Goal: Task Accomplishment & Management: Manage account settings

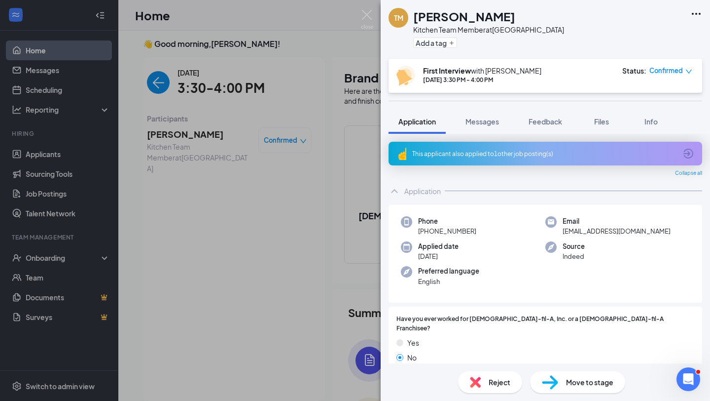
click at [286, 204] on div "TM [PERSON_NAME] Kitchen Team Member at [GEOGRAPHIC_DATA] Add a tag First Inter…" at bounding box center [355, 200] width 710 height 401
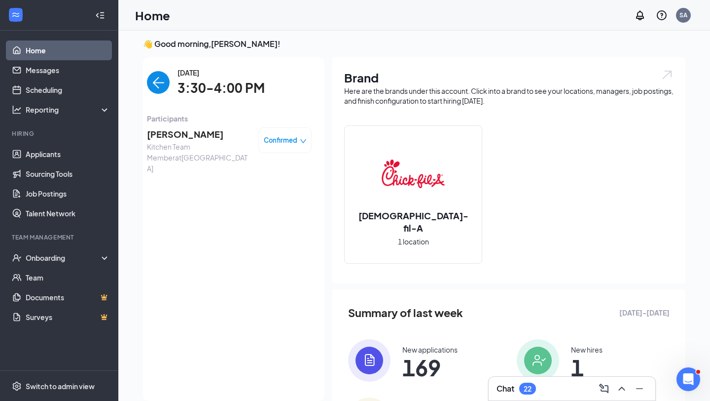
click at [551, 384] on div "Chat 22" at bounding box center [572, 388] width 151 height 16
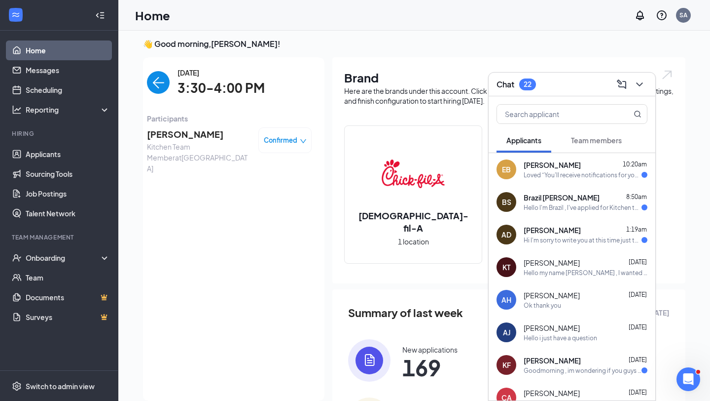
click at [588, 204] on div "Hello I'm Brazil , I've applied for Kitchen team at [DEMOGRAPHIC_DATA] fil A. I…" at bounding box center [583, 207] width 118 height 8
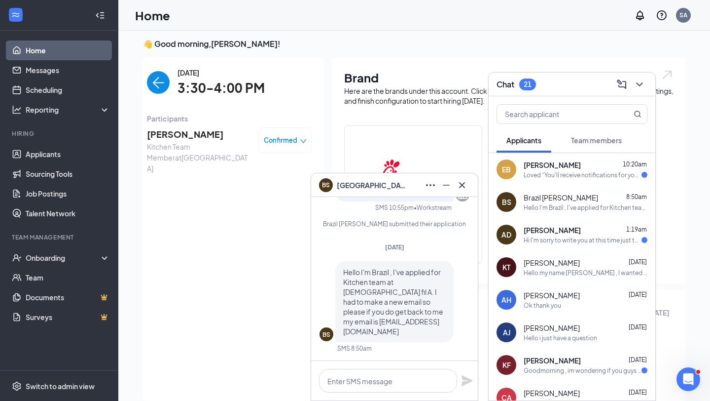
click at [582, 240] on div "Hi I'm sorry to write you at this time just to tell you I'm really interested f…" at bounding box center [583, 240] width 118 height 8
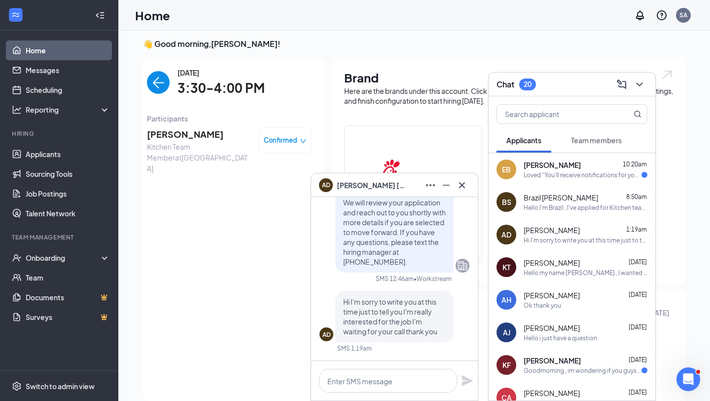
click at [543, 240] on div "Hi I'm sorry to write you at this time just to tell you I'm really interested f…" at bounding box center [586, 240] width 124 height 8
click at [544, 205] on div "Hello I'm Brazil , I've applied for Kitchen team at [DEMOGRAPHIC_DATA] fil A. I…" at bounding box center [586, 207] width 124 height 8
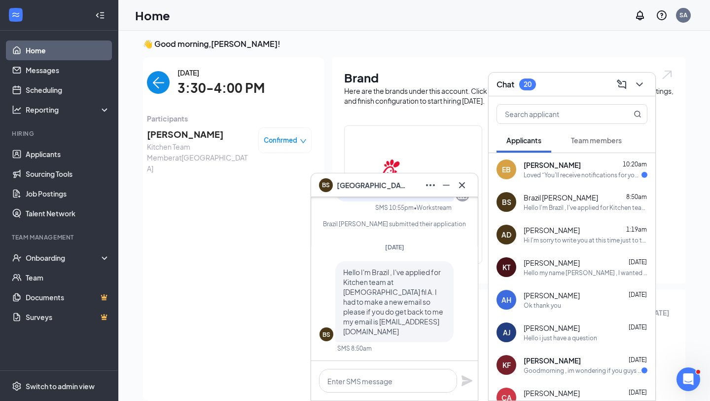
click at [639, 86] on icon "ChevronDown" at bounding box center [640, 84] width 12 height 12
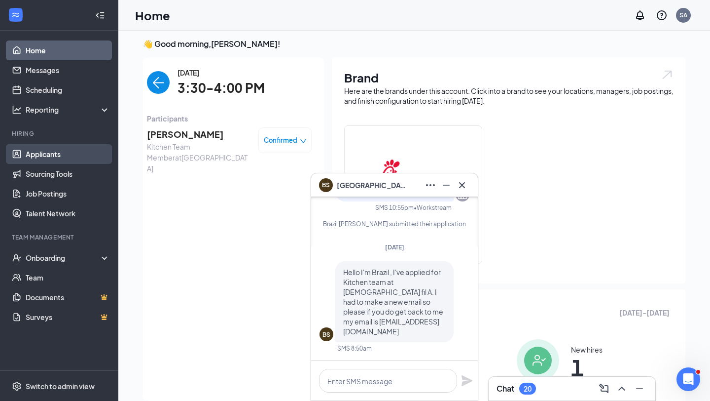
click at [47, 152] on link "Applicants" at bounding box center [68, 154] width 84 height 20
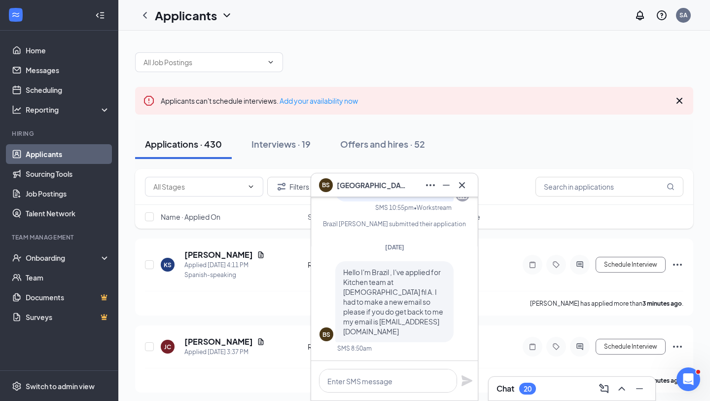
click at [466, 180] on icon "Cross" at bounding box center [462, 185] width 12 height 12
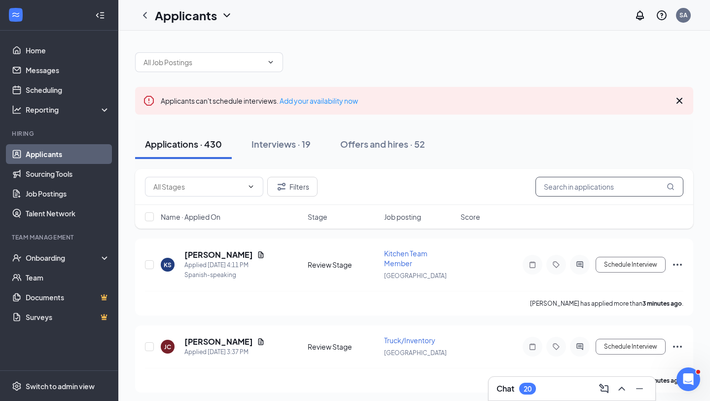
click at [554, 188] on input "text" at bounding box center [610, 187] width 148 height 20
type input "[GEOGRAPHIC_DATA]"
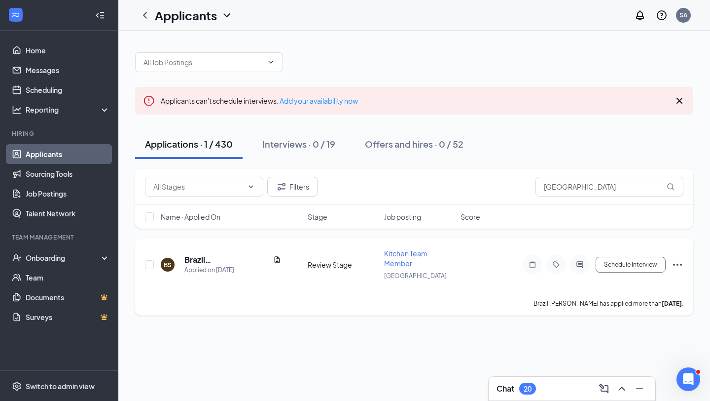
click at [273, 260] on icon "Document" at bounding box center [277, 260] width 8 height 8
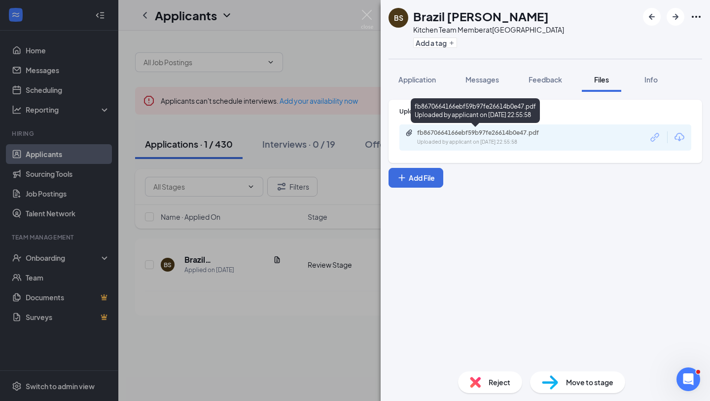
click at [534, 140] on div "Uploaded by applicant on [DATE] 22:55:58" at bounding box center [491, 142] width 148 height 8
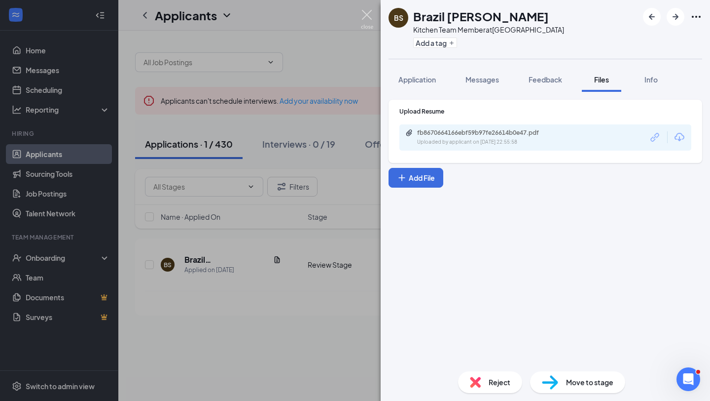
click at [365, 17] on img at bounding box center [367, 19] width 12 height 19
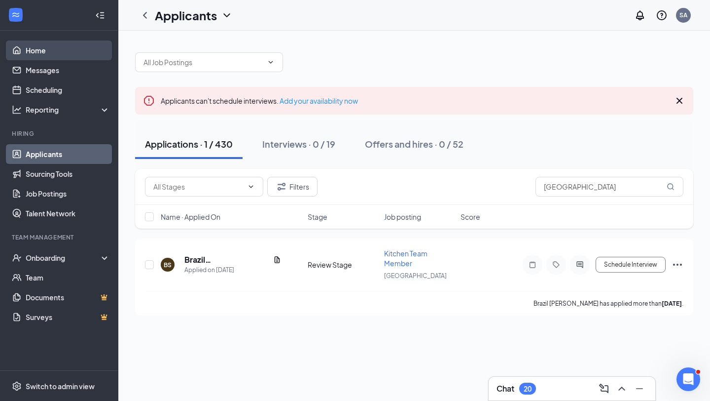
click at [57, 51] on link "Home" at bounding box center [68, 50] width 84 height 20
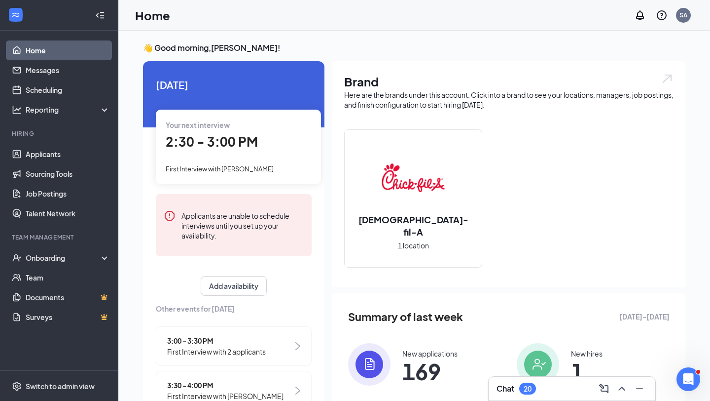
scroll to position [26, 0]
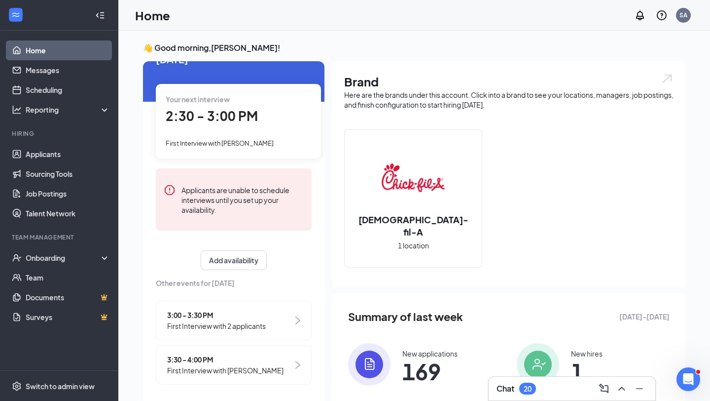
click at [251, 136] on div "Your next interview 2:30 - 3:00 PM First Interview with [PERSON_NAME]" at bounding box center [238, 121] width 165 height 74
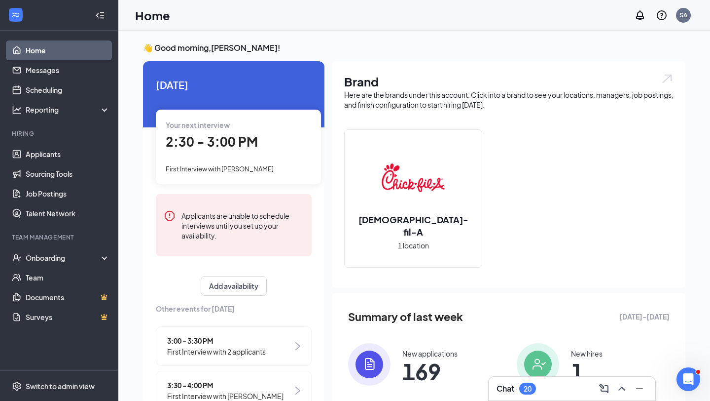
scroll to position [4, 0]
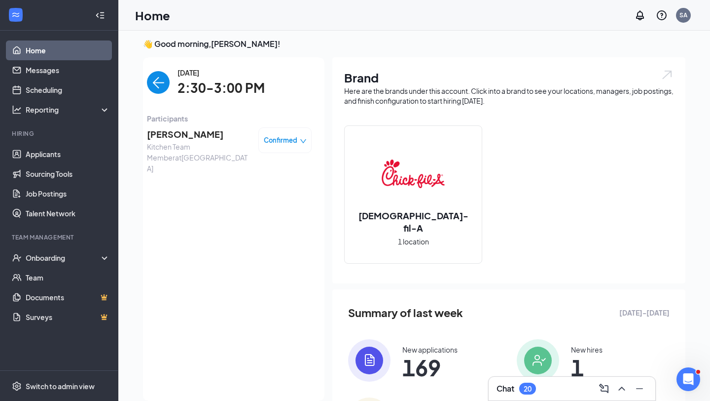
click at [183, 138] on span "[PERSON_NAME]" at bounding box center [199, 134] width 104 height 14
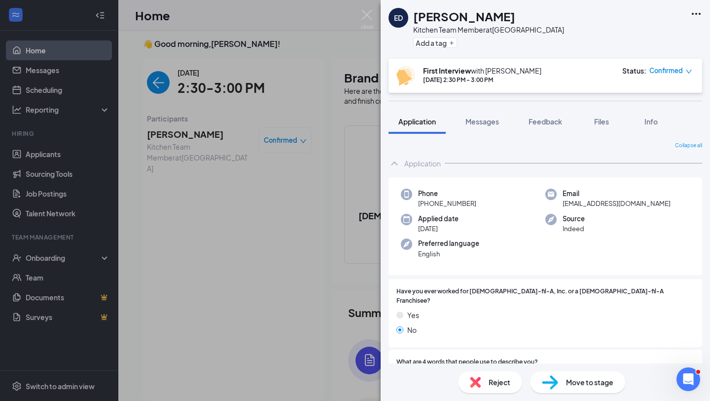
click at [568, 388] on div "Move to stage" at bounding box center [577, 382] width 95 height 22
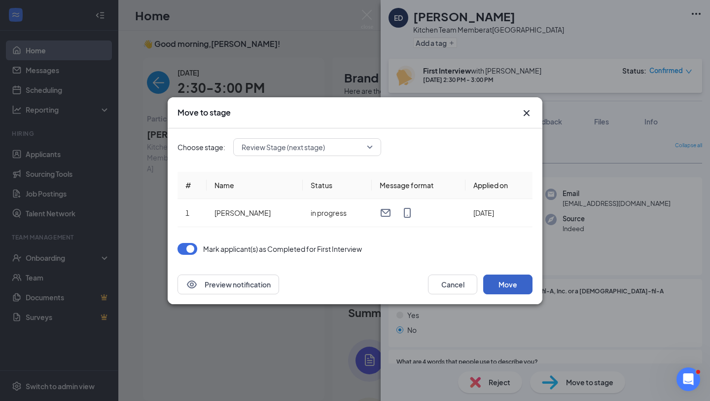
click at [515, 283] on button "Move" at bounding box center [507, 284] width 49 height 20
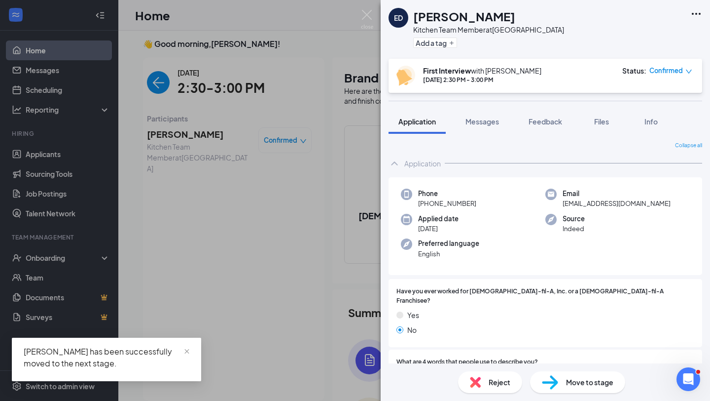
click at [156, 49] on div "ED [PERSON_NAME] Kitchen Team Member at [GEOGRAPHIC_DATA] Add a tag First Inter…" at bounding box center [355, 200] width 710 height 401
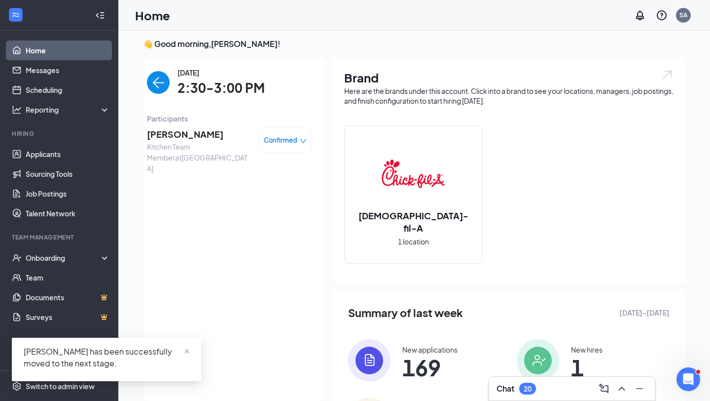
click at [157, 73] on img "back-button" at bounding box center [158, 82] width 23 height 23
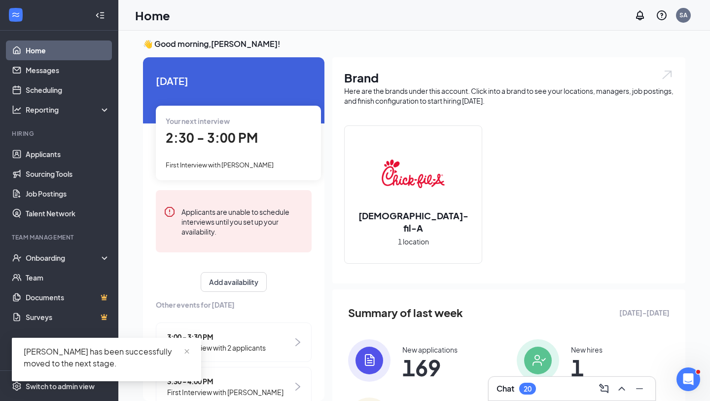
scroll to position [26, 0]
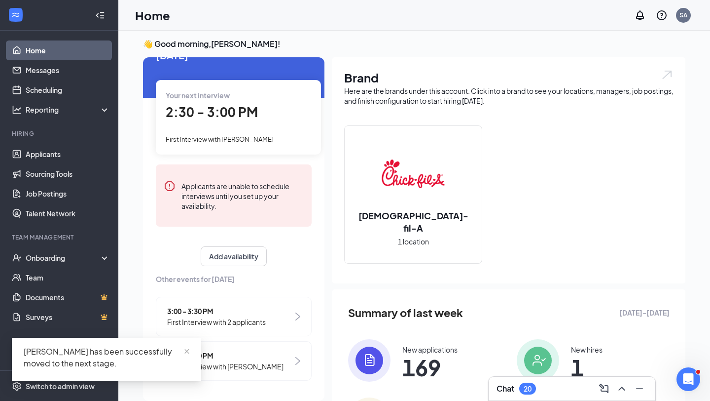
click at [197, 307] on span "3:00 - 3:30 PM" at bounding box center [216, 310] width 99 height 11
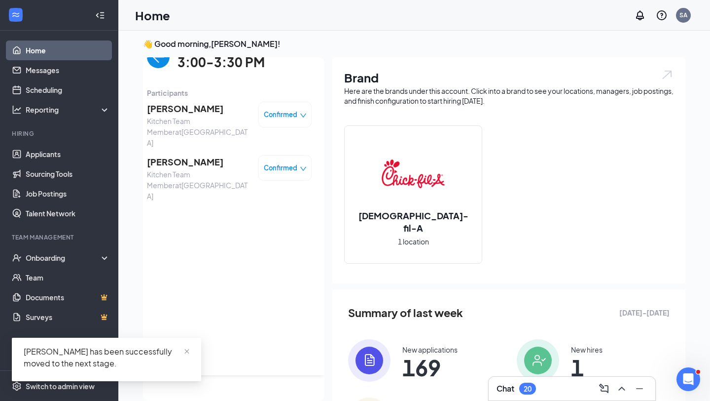
scroll to position [0, 0]
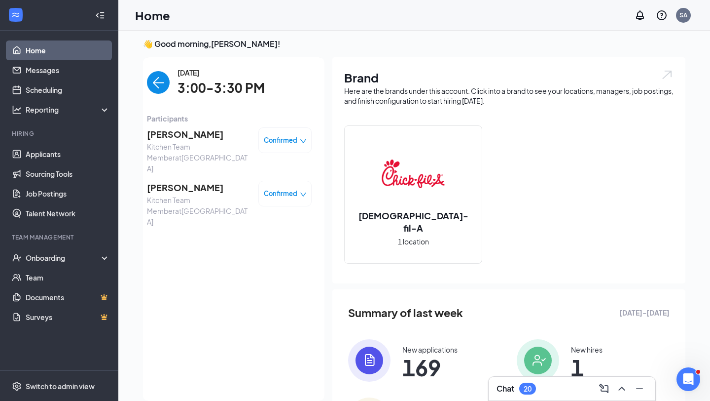
click at [185, 181] on span "[PERSON_NAME]" at bounding box center [199, 188] width 104 height 14
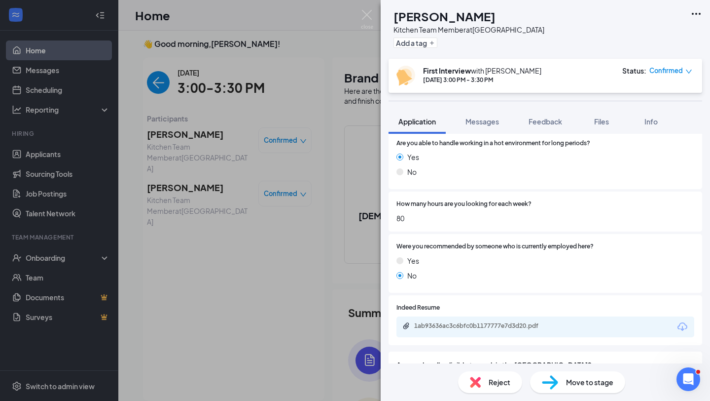
scroll to position [910, 0]
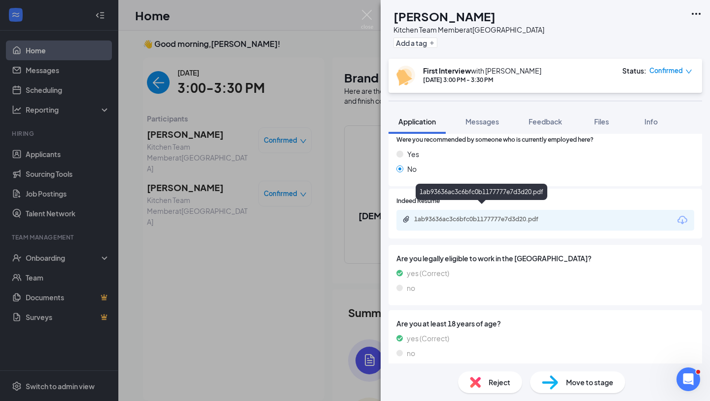
click at [496, 215] on div "1ab93636ac3c6bfc0b1177777e7d3d20.pdf" at bounding box center [483, 219] width 138 height 8
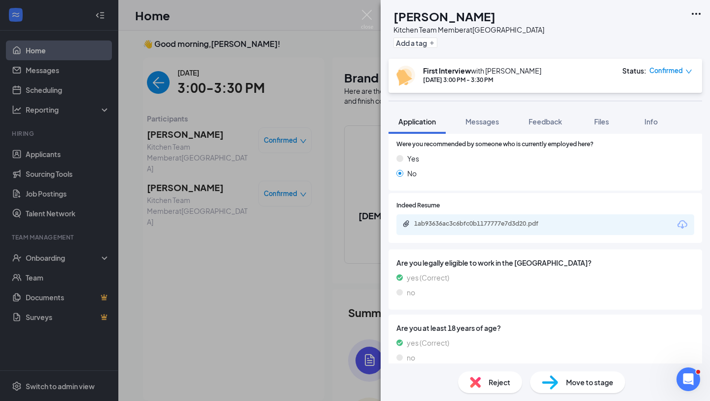
click at [261, 287] on div "RS [PERSON_NAME] Kitchen Team Member at [GEOGRAPHIC_DATA] Add a tag First Inter…" at bounding box center [355, 200] width 710 height 401
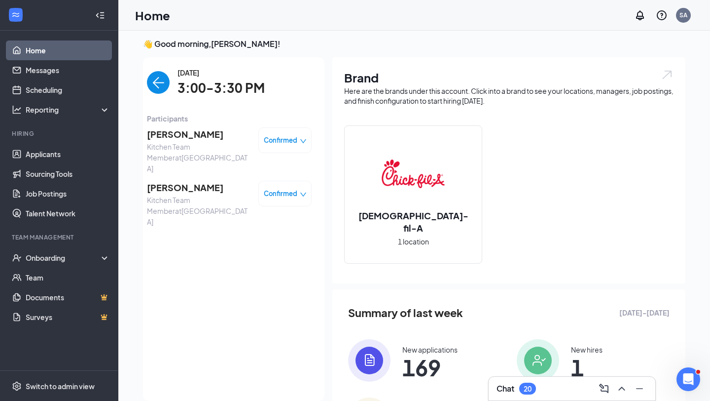
click at [200, 133] on span "[PERSON_NAME]" at bounding box center [199, 134] width 104 height 14
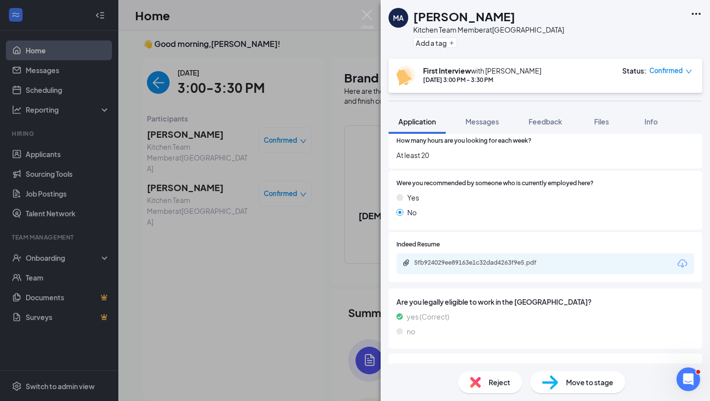
scroll to position [932, 0]
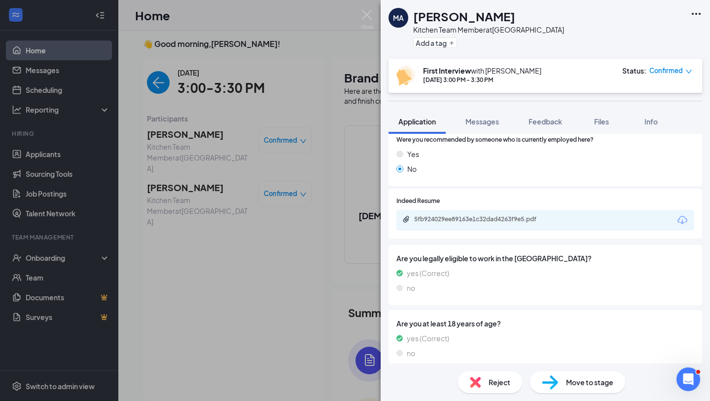
click at [488, 215] on div "5fb924029ee89163e1c32dad4263f9e5.pdf" at bounding box center [482, 219] width 160 height 9
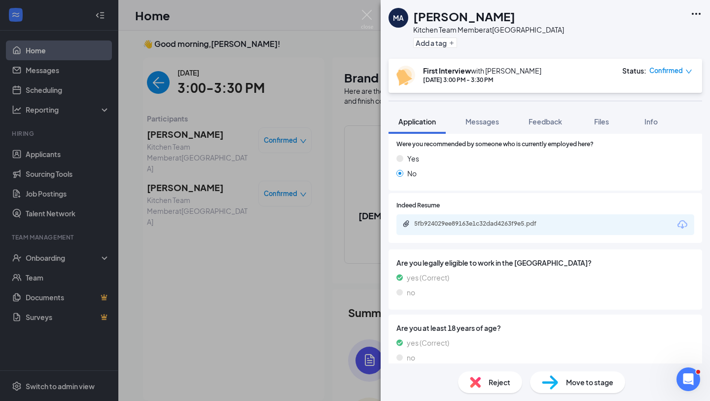
drag, startPoint x: 189, startPoint y: 241, endPoint x: 194, endPoint y: 234, distance: 8.6
click at [189, 241] on div "MA [PERSON_NAME] Kitchen Team Member at [GEOGRAPHIC_DATA] Add a tag First Inter…" at bounding box center [355, 200] width 710 height 401
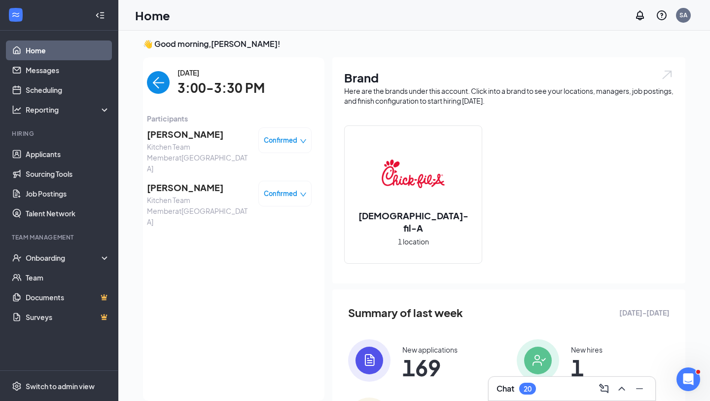
click at [281, 146] on div "Confirmed" at bounding box center [284, 140] width 53 height 26
click at [189, 134] on span "[PERSON_NAME]" at bounding box center [199, 134] width 104 height 14
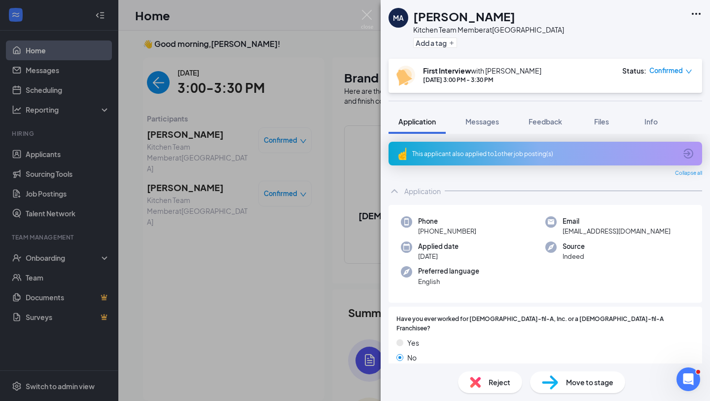
click at [556, 379] on img at bounding box center [550, 382] width 16 height 14
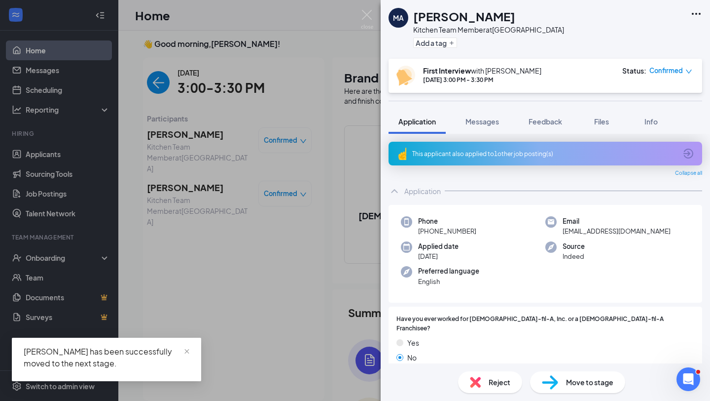
click at [497, 383] on span "Reject" at bounding box center [500, 381] width 22 height 11
checkbox input "true"
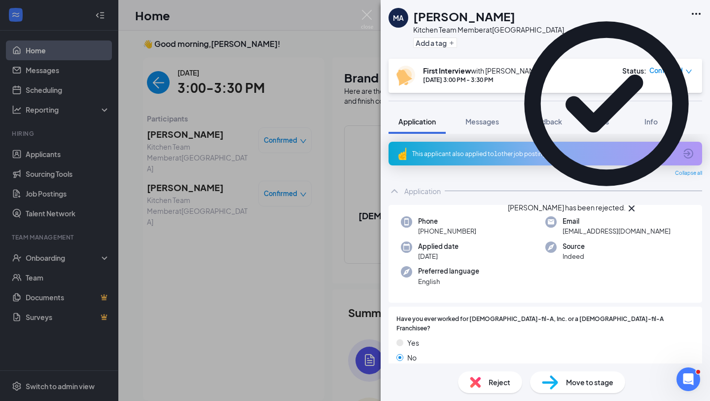
click at [193, 177] on div "MA [PERSON_NAME] Kitchen Team Member at [GEOGRAPHIC_DATA] Add a tag First Inter…" at bounding box center [355, 200] width 710 height 401
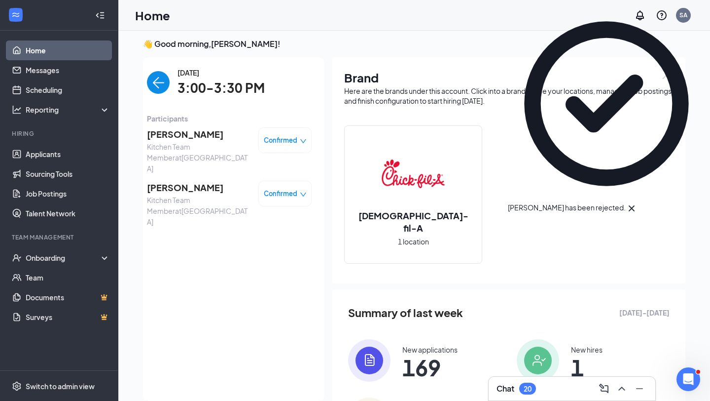
click at [178, 183] on span "[PERSON_NAME]" at bounding box center [199, 188] width 104 height 14
click at [198, 175] on div "RS [PERSON_NAME] Kitchen Team Member at [GEOGRAPHIC_DATA] Add a tag First Inter…" at bounding box center [355, 200] width 710 height 401
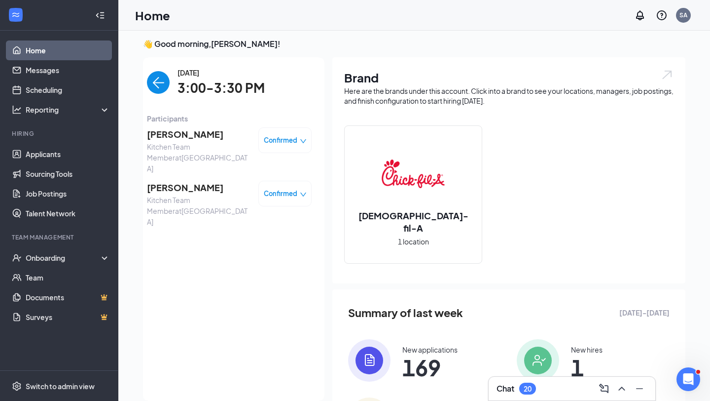
click at [196, 181] on span "[PERSON_NAME]" at bounding box center [199, 188] width 104 height 14
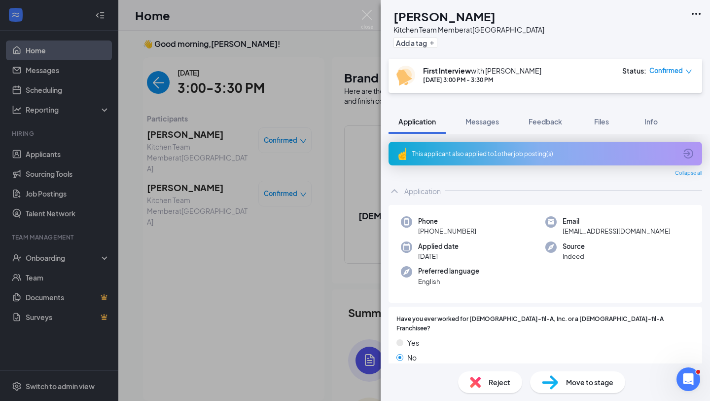
click at [570, 383] on span "Move to stage" at bounding box center [589, 381] width 47 height 11
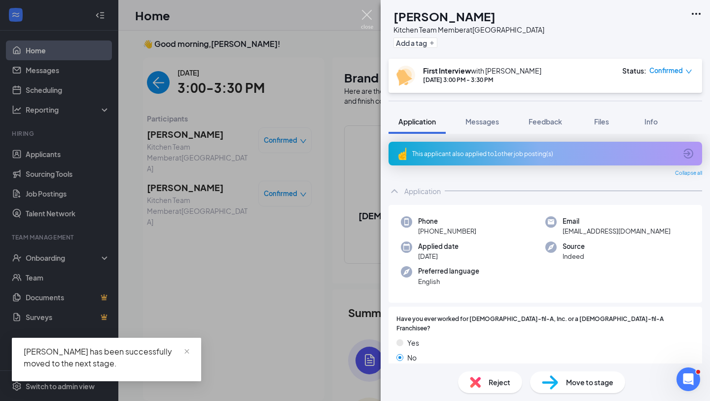
click at [369, 19] on img at bounding box center [367, 19] width 12 height 19
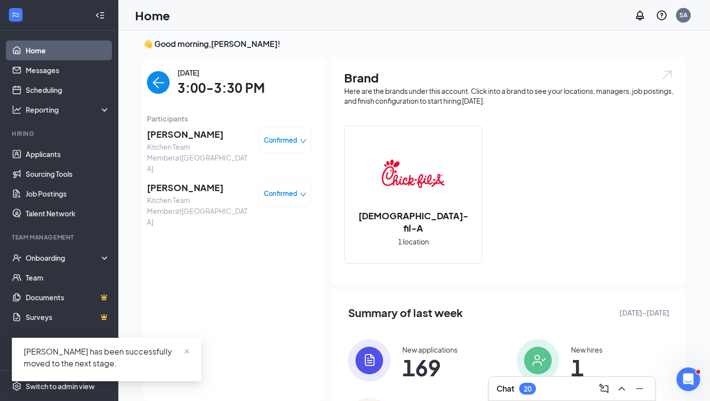
click at [157, 76] on img "back-button" at bounding box center [158, 82] width 23 height 23
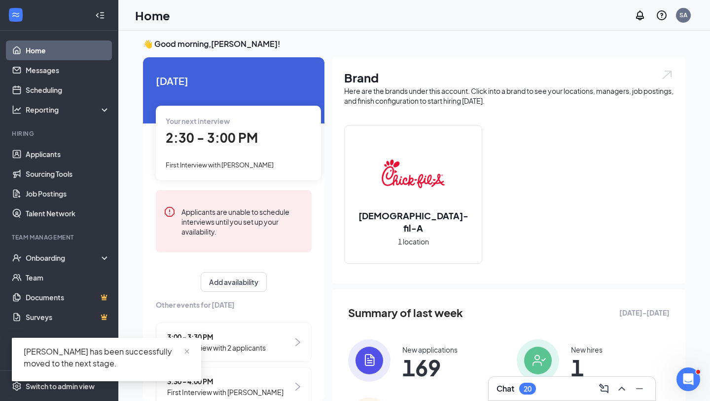
scroll to position [26, 0]
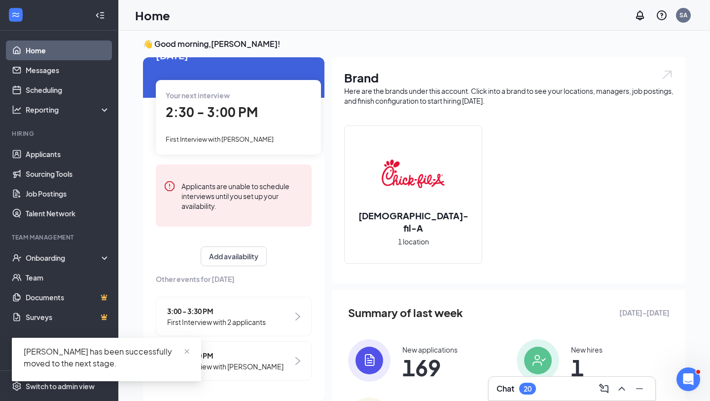
click at [184, 344] on div "[PERSON_NAME] has been successfully moved to the next stage." at bounding box center [106, 358] width 189 height 43
click at [184, 346] on span at bounding box center [186, 350] width 7 height 9
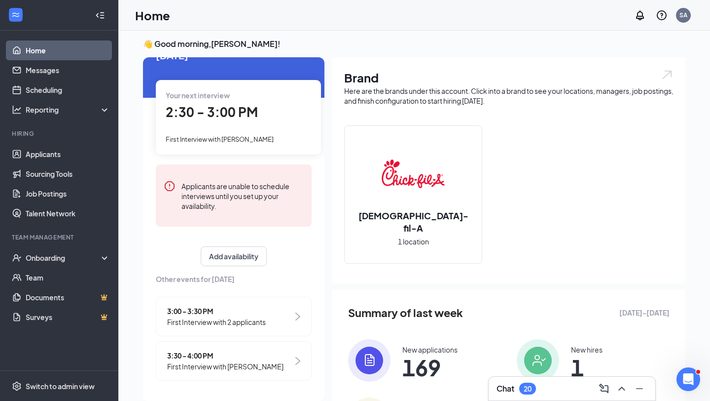
click at [203, 363] on span "First Interview with [PERSON_NAME]" at bounding box center [225, 366] width 116 height 11
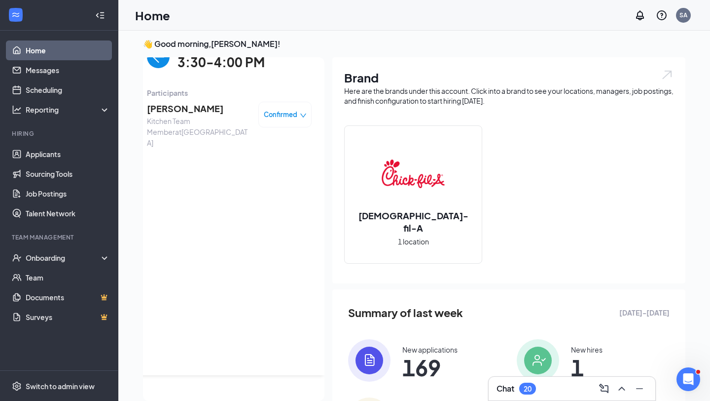
scroll to position [0, 0]
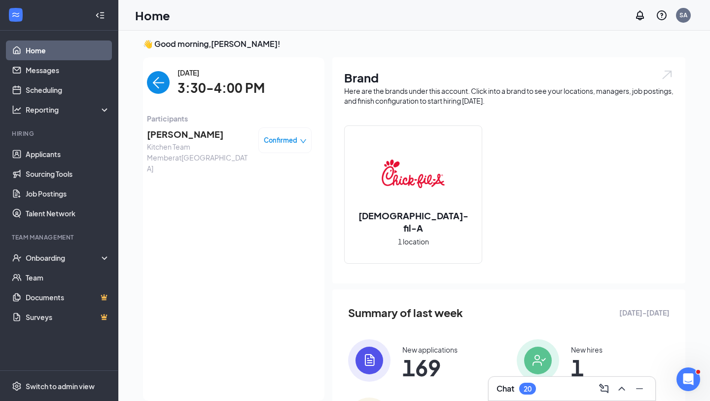
click at [178, 135] on span "[PERSON_NAME]" at bounding box center [199, 134] width 104 height 14
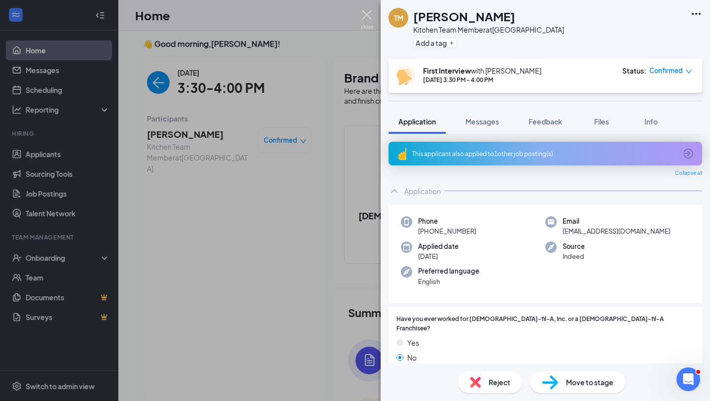
click at [367, 18] on img at bounding box center [367, 19] width 12 height 19
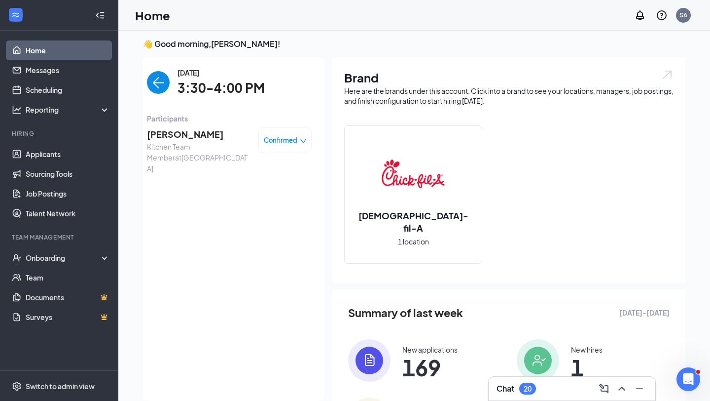
click at [182, 131] on span "[PERSON_NAME]" at bounding box center [199, 134] width 104 height 14
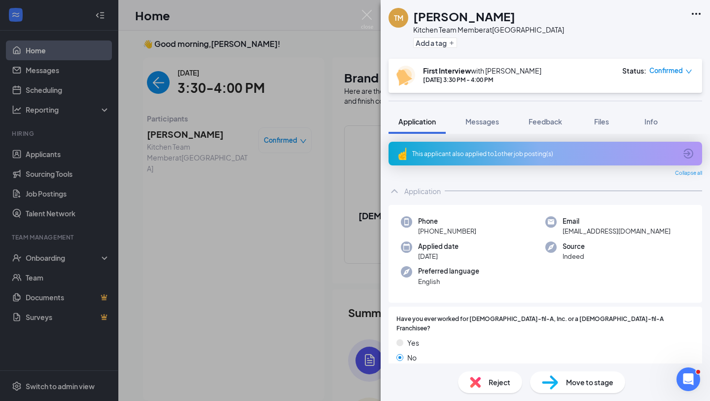
click at [560, 382] on div "Move to stage" at bounding box center [577, 382] width 95 height 22
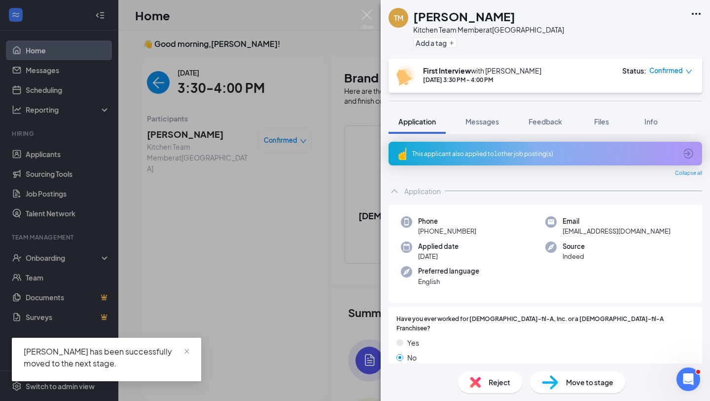
click at [590, 381] on span "Move to stage" at bounding box center [589, 381] width 47 height 11
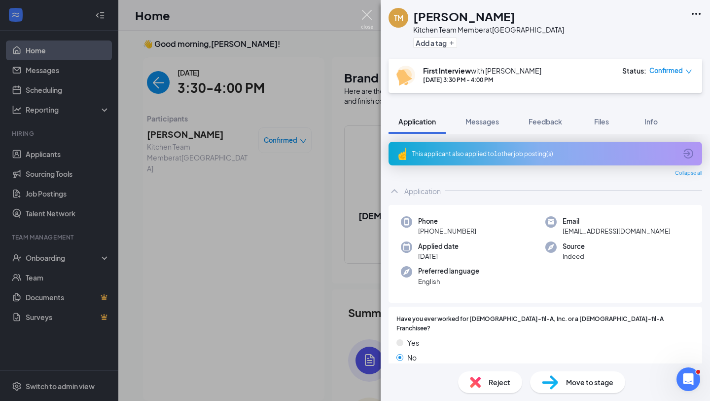
click at [369, 17] on img at bounding box center [367, 19] width 12 height 19
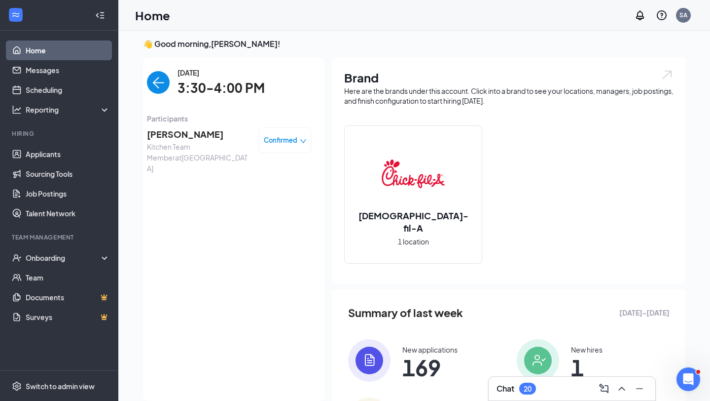
click at [168, 136] on span "[PERSON_NAME]" at bounding box center [199, 134] width 104 height 14
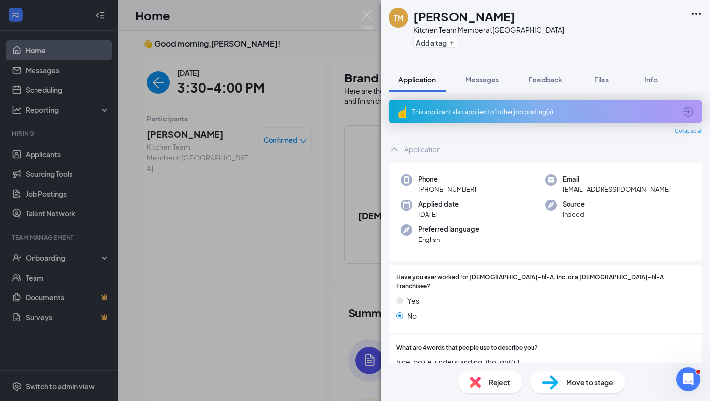
click at [494, 388] on div "Reject" at bounding box center [490, 382] width 64 height 22
checkbox input "true"
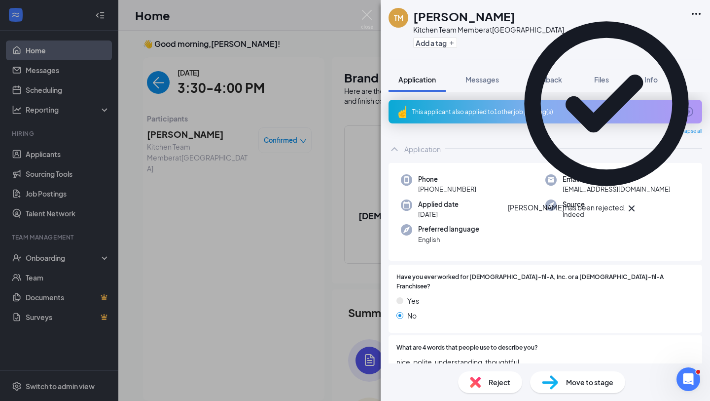
click at [365, 14] on img at bounding box center [367, 19] width 12 height 19
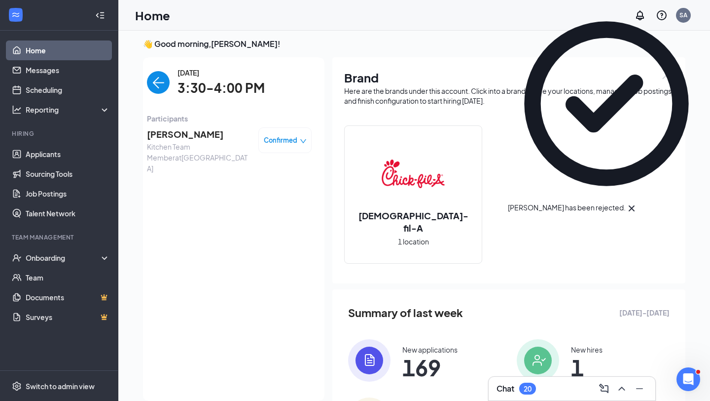
click at [162, 84] on img "back-button" at bounding box center [158, 82] width 23 height 23
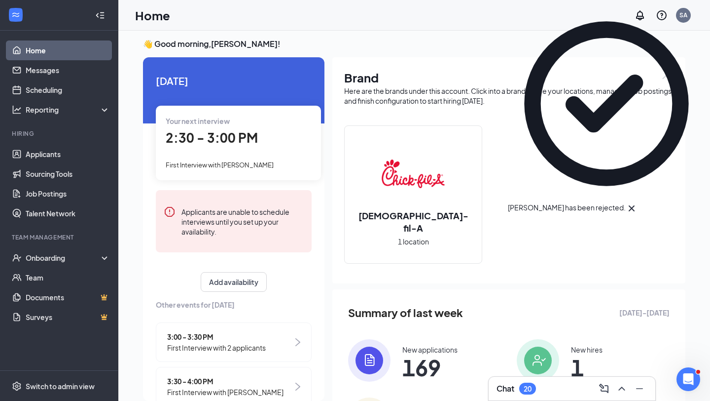
scroll to position [26, 0]
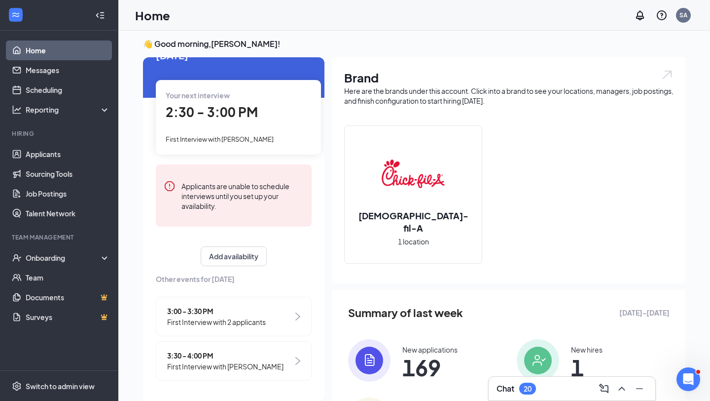
click at [255, 320] on span "First Interview with 2 applicants" at bounding box center [216, 321] width 99 height 11
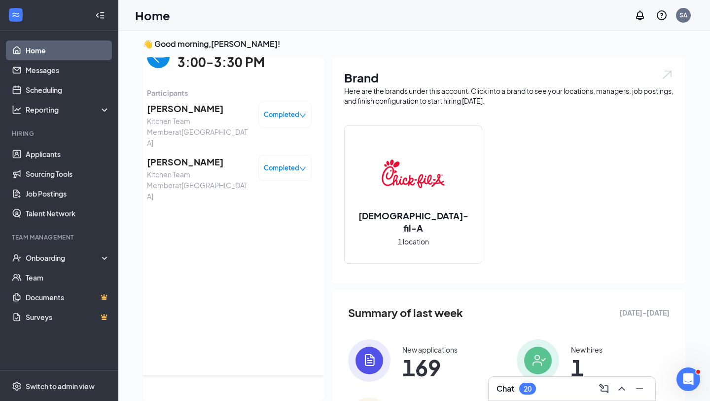
scroll to position [0, 0]
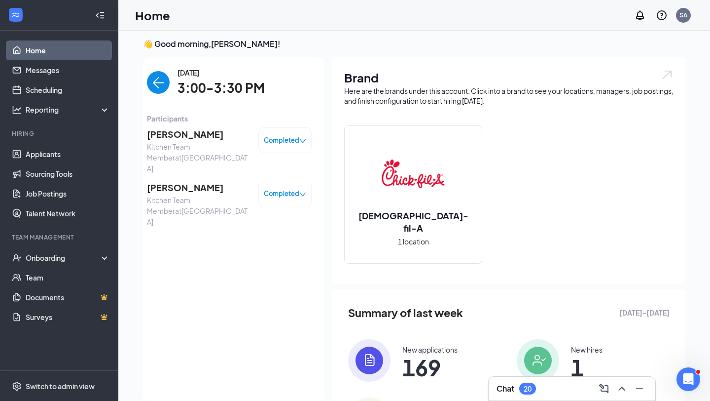
click at [162, 83] on img "back-button" at bounding box center [158, 82] width 23 height 23
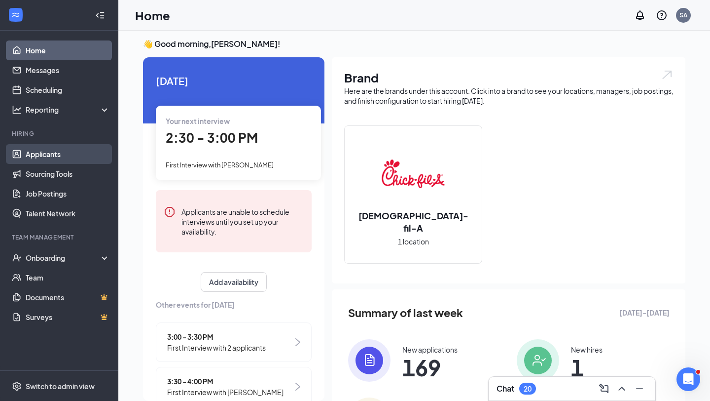
click at [54, 152] on link "Applicants" at bounding box center [68, 154] width 84 height 20
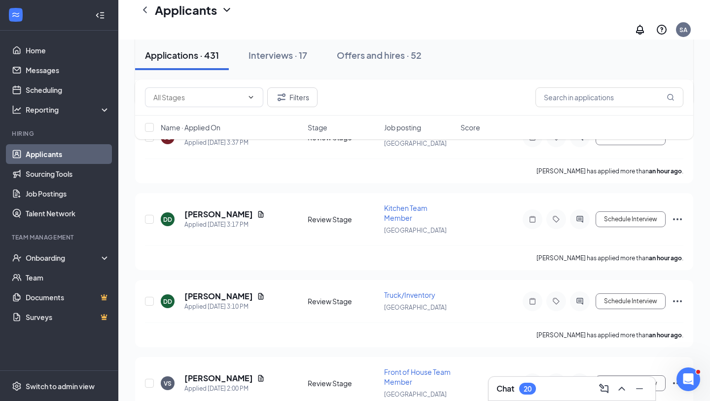
scroll to position [306, 0]
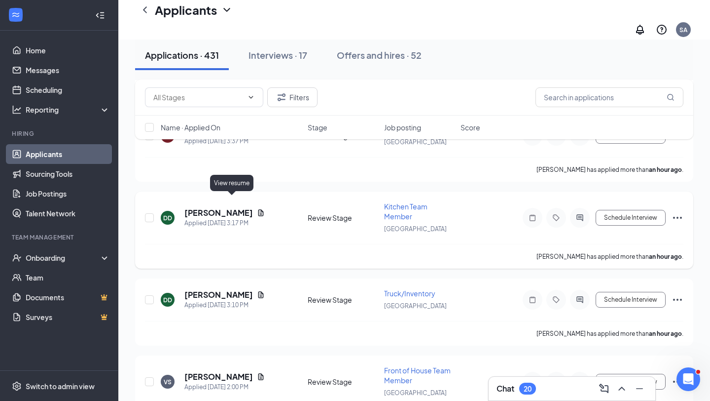
click at [257, 209] on icon "Document" at bounding box center [261, 213] width 8 height 8
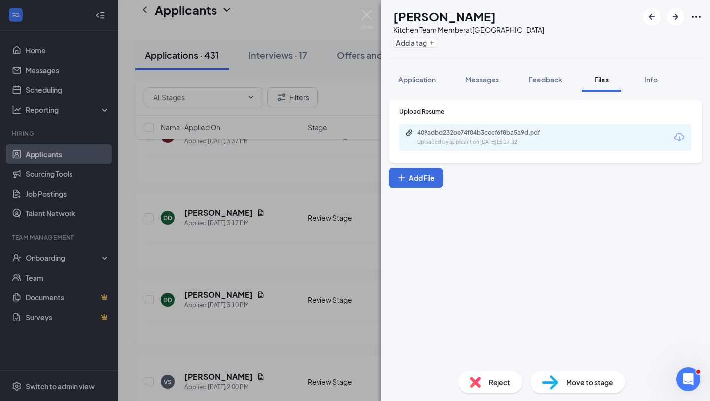
click at [542, 142] on div "Uploaded by applicant on [DATE] 15:17:32" at bounding box center [491, 142] width 148 height 8
click at [259, 337] on div "DD [PERSON_NAME] Kitchen Team Member at [GEOGRAPHIC_DATA] Add a tag Application…" at bounding box center [355, 200] width 710 height 401
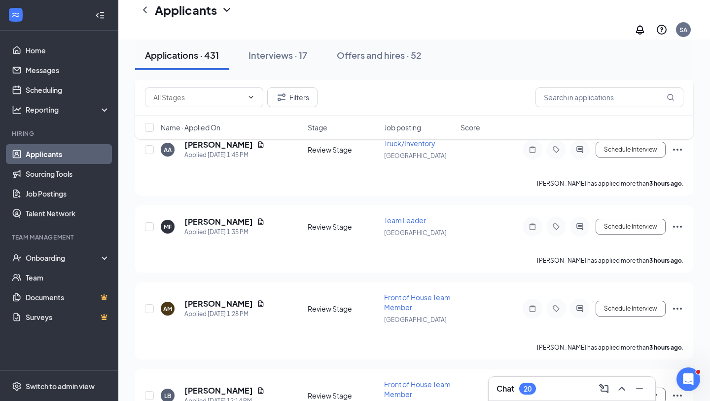
scroll to position [700, 0]
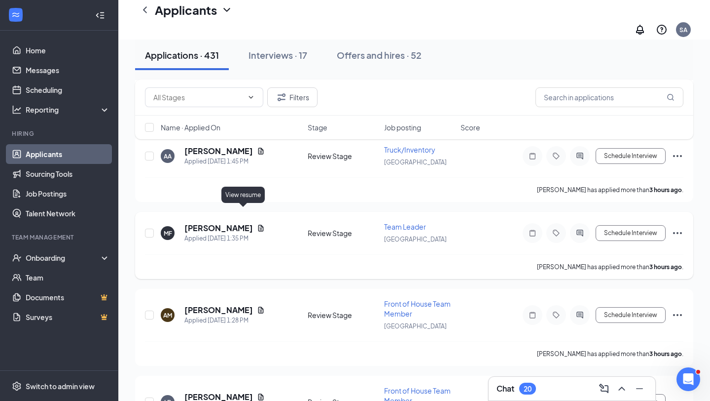
click at [257, 224] on icon "Document" at bounding box center [261, 228] width 8 height 8
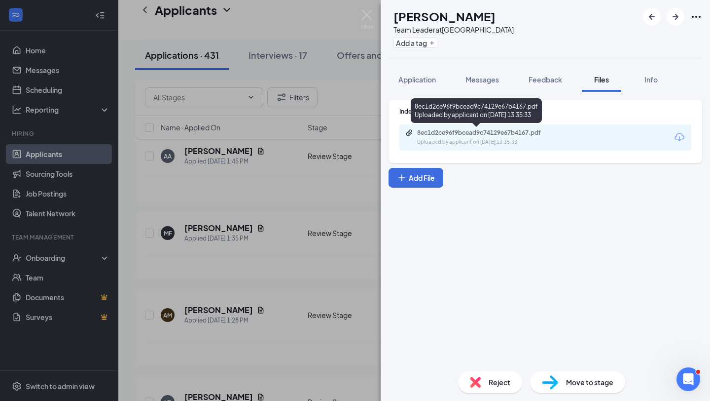
click at [499, 137] on div "8ec1d2ce96f9bcead9c74129e67b4167.pdf Uploaded by applicant on [DATE] 13:35:33" at bounding box center [485, 137] width 160 height 17
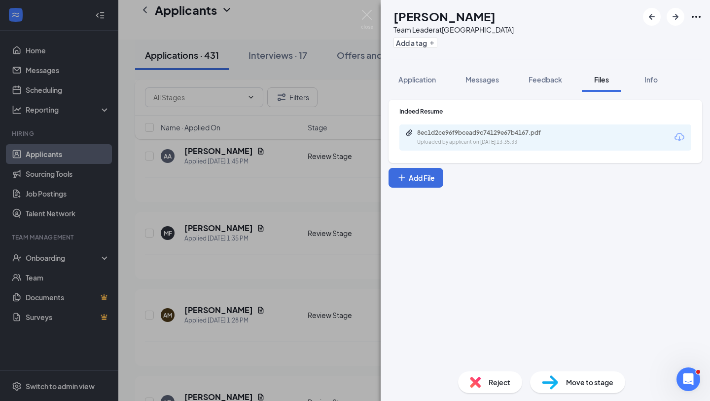
click at [265, 283] on div "MF [PERSON_NAME] Team Leader at [GEOGRAPHIC_DATA] Add a tag Application Message…" at bounding box center [355, 200] width 710 height 401
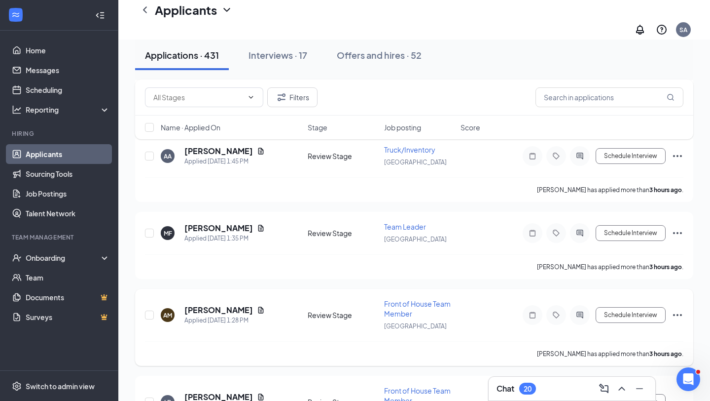
scroll to position [733, 0]
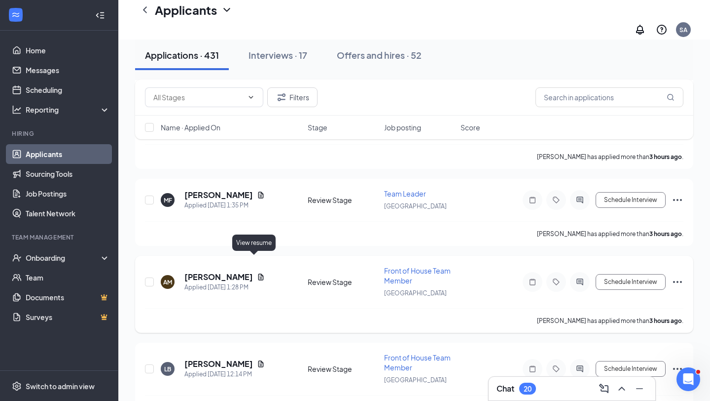
click at [257, 273] on icon "Document" at bounding box center [261, 277] width 8 height 8
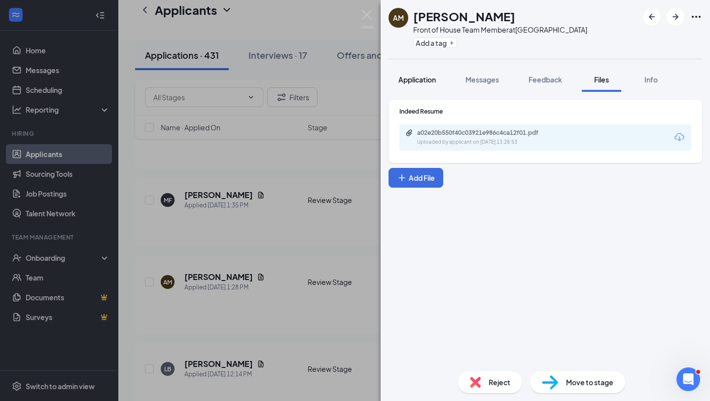
click at [420, 81] on span "Application" at bounding box center [417, 79] width 37 height 9
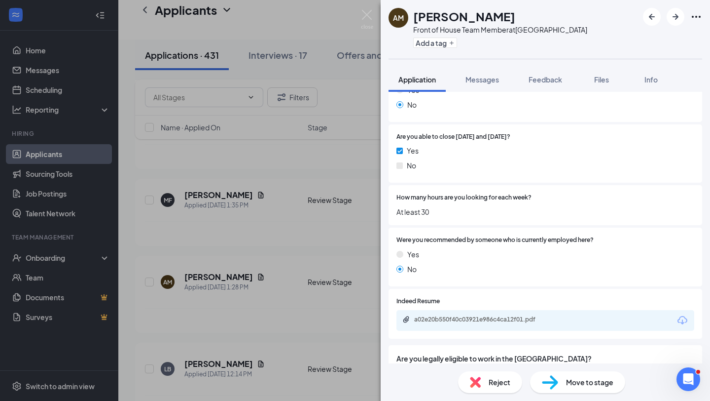
scroll to position [759, 0]
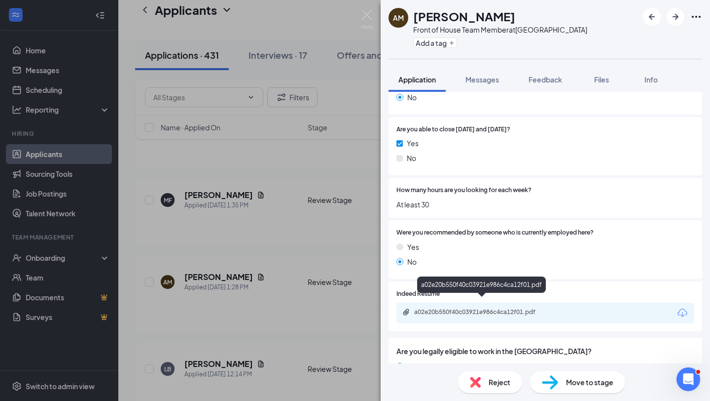
click at [488, 308] on div "a02e20b550f40c03921e986c4ca12f01.pdf" at bounding box center [483, 312] width 138 height 8
click at [280, 215] on div "AM [PERSON_NAME] Front of House Team Member at [GEOGRAPHIC_DATA] Add a tag Appl…" at bounding box center [355, 200] width 710 height 401
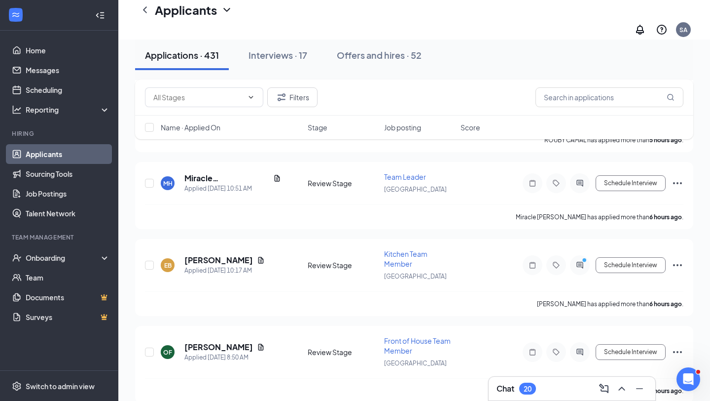
scroll to position [1085, 0]
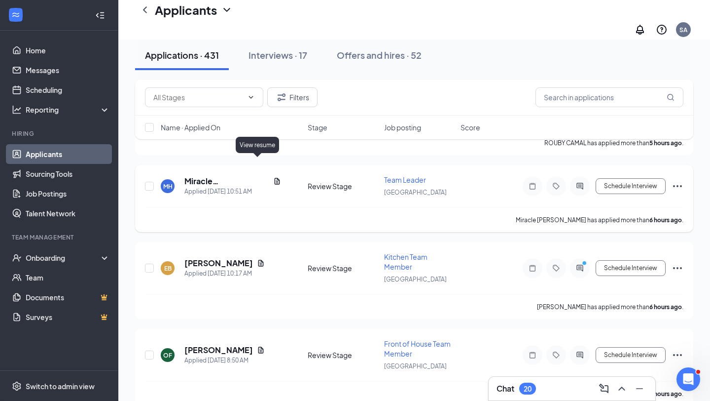
click at [273, 177] on icon "Document" at bounding box center [277, 181] width 8 height 8
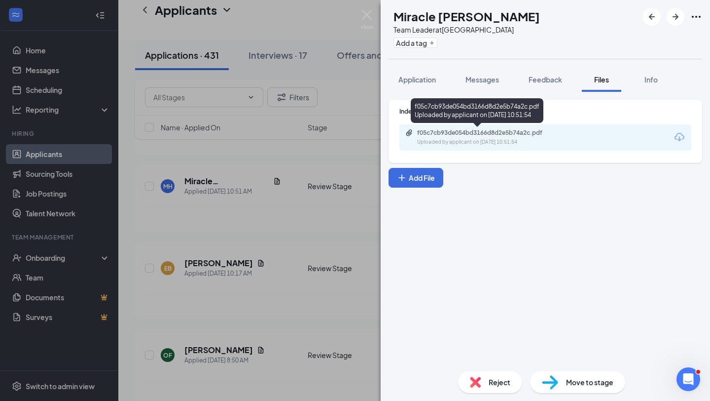
click at [470, 146] on div "Uploaded by applicant on [DATE] 10:51:54" at bounding box center [491, 142] width 148 height 8
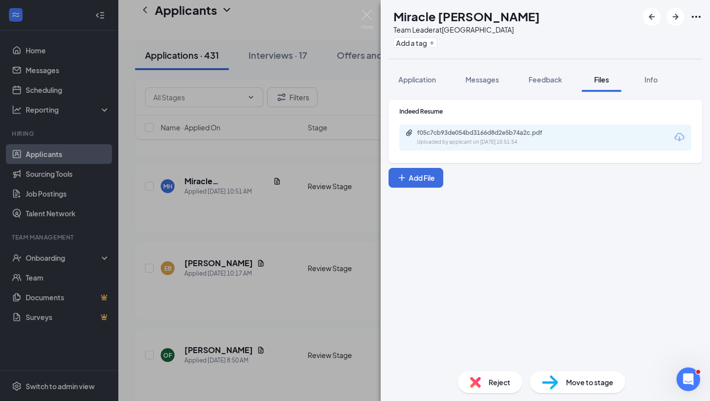
click at [228, 276] on div "[PERSON_NAME] [PERSON_NAME] Team Leader at [GEOGRAPHIC_DATA] Add a tag Applicat…" at bounding box center [355, 200] width 710 height 401
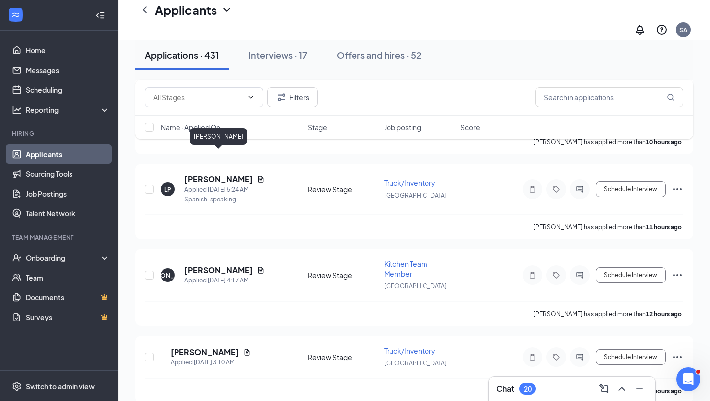
scroll to position [1674, 0]
click at [258, 266] on icon "Document" at bounding box center [260, 269] width 5 height 6
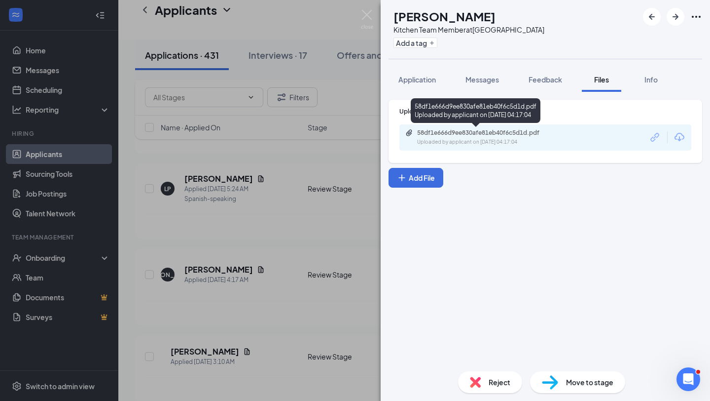
click at [506, 146] on div "58df1e666d9ee830afe81eb40f6c5d1d.pdf Uploaded by applicant on [DATE] 04:17:04" at bounding box center [546, 137] width 292 height 26
click at [505, 139] on div "Uploaded by applicant on [DATE] 04:17:04" at bounding box center [491, 142] width 148 height 8
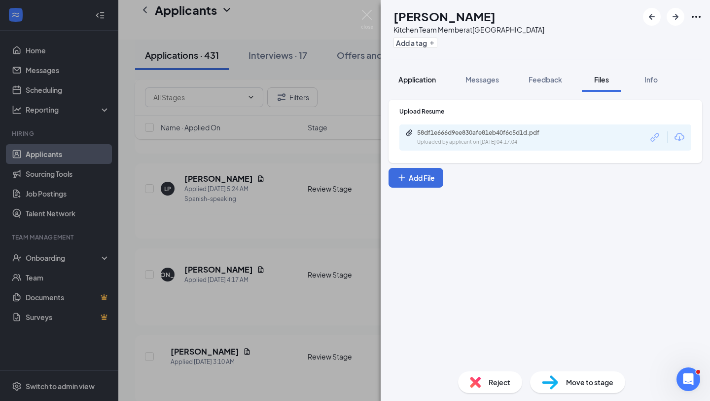
click at [424, 84] on div "Application" at bounding box center [417, 79] width 37 height 10
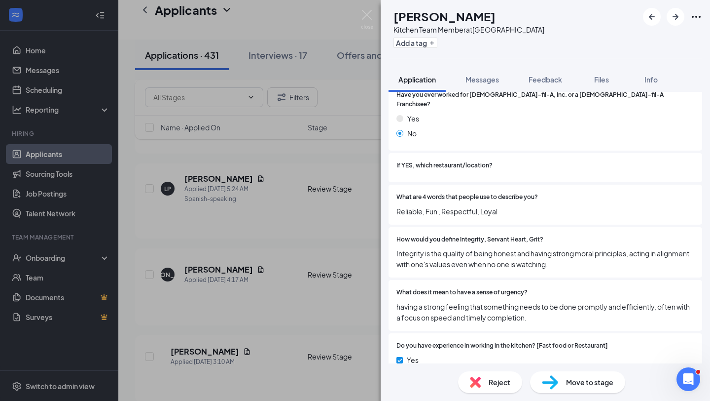
scroll to position [154, 0]
click at [486, 377] on div "Reject" at bounding box center [490, 382] width 64 height 22
checkbox input "true"
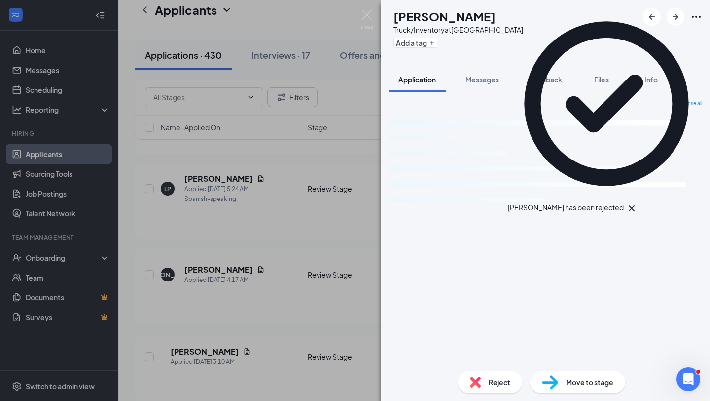
click at [339, 330] on div "GH [PERSON_NAME] Truck/Inventory at [GEOGRAPHIC_DATA] Add a tag Application Mes…" at bounding box center [355, 200] width 710 height 401
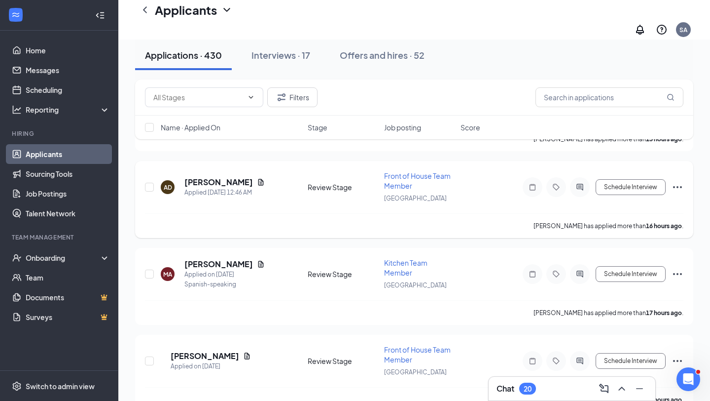
scroll to position [1839, 0]
click at [262, 259] on icon "Document" at bounding box center [261, 263] width 8 height 8
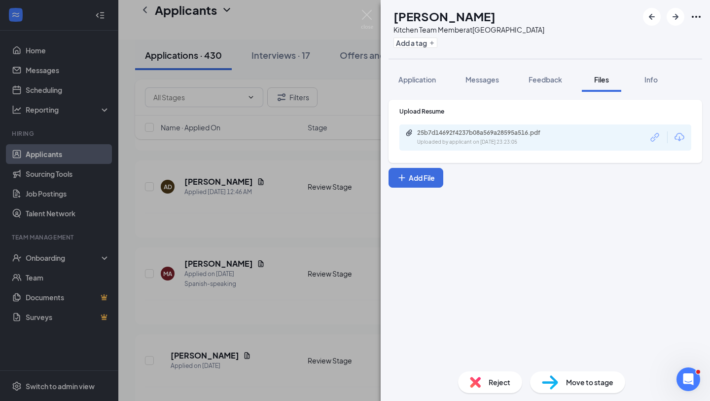
click at [503, 152] on div "Upload Resume 25b7d14692f4237b08a569a28595a516.pdf Uploaded by applicant on [DA…" at bounding box center [546, 131] width 314 height 63
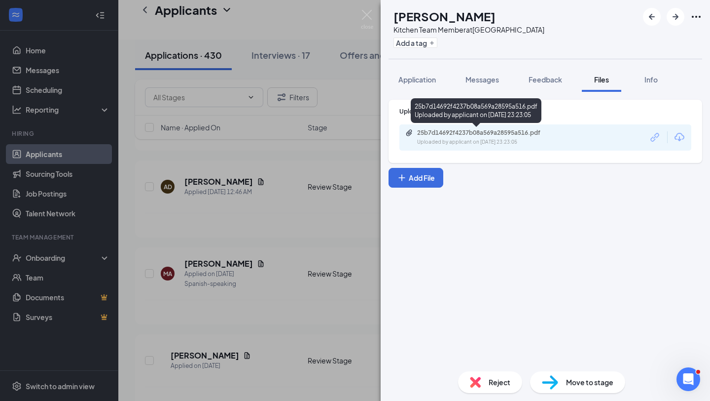
click at [500, 142] on div "Uploaded by applicant on [DATE] 23:23:05" at bounding box center [491, 142] width 148 height 8
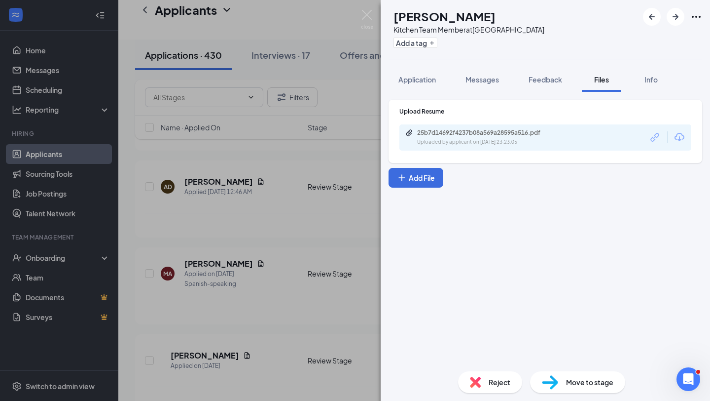
click at [276, 248] on div "MA [PERSON_NAME] Kitchen Team Member at [GEOGRAPHIC_DATA] Add a tag Application…" at bounding box center [355, 200] width 710 height 401
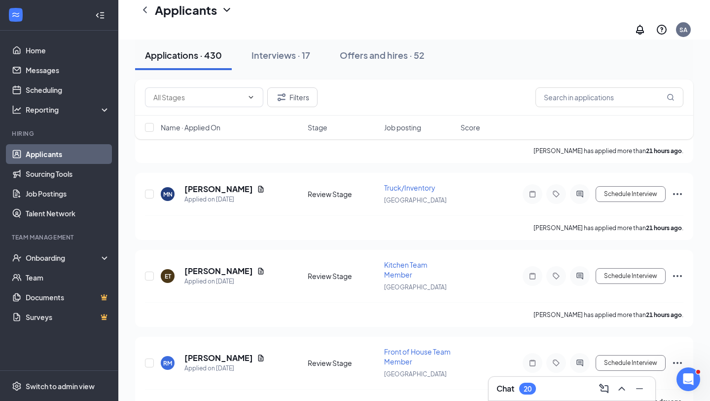
scroll to position [2322, 0]
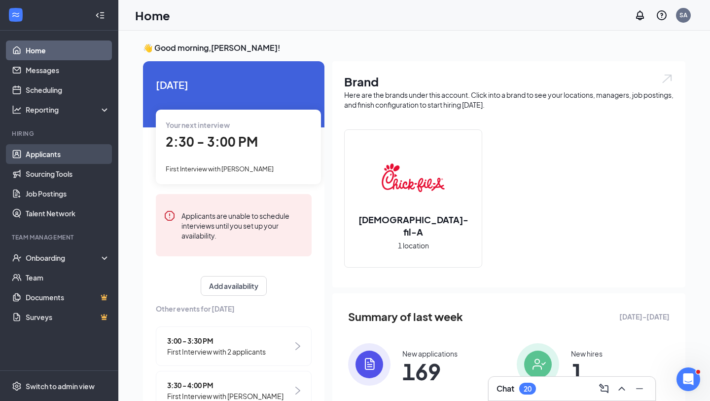
click at [53, 152] on link "Applicants" at bounding box center [68, 154] width 84 height 20
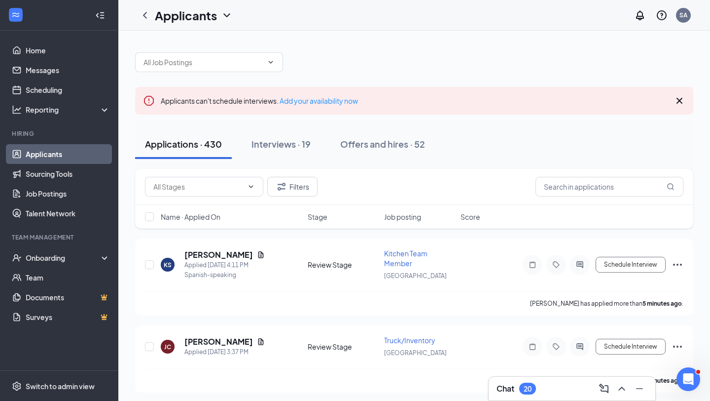
scroll to position [96, 0]
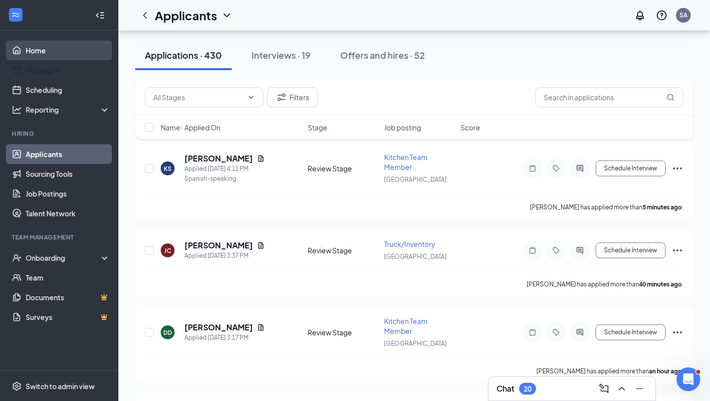
click at [50, 50] on link "Home" at bounding box center [68, 50] width 84 height 20
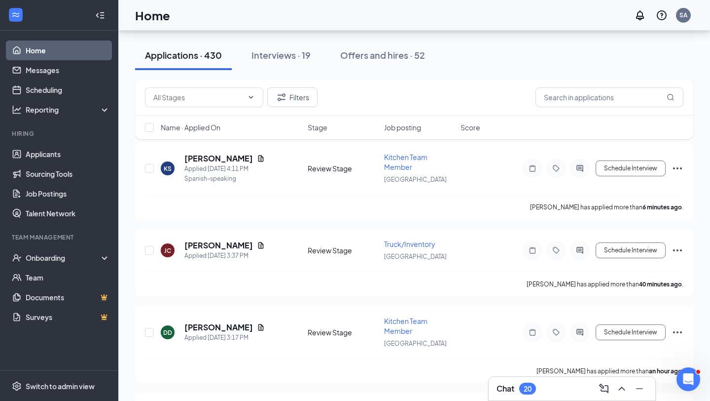
scroll to position [81, 0]
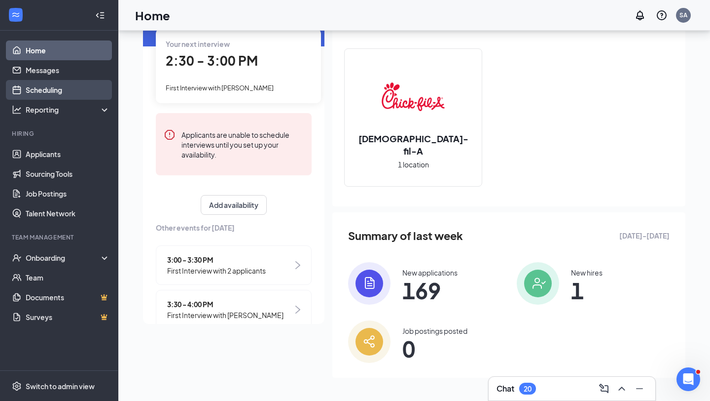
click at [51, 86] on link "Scheduling" at bounding box center [68, 90] width 84 height 20
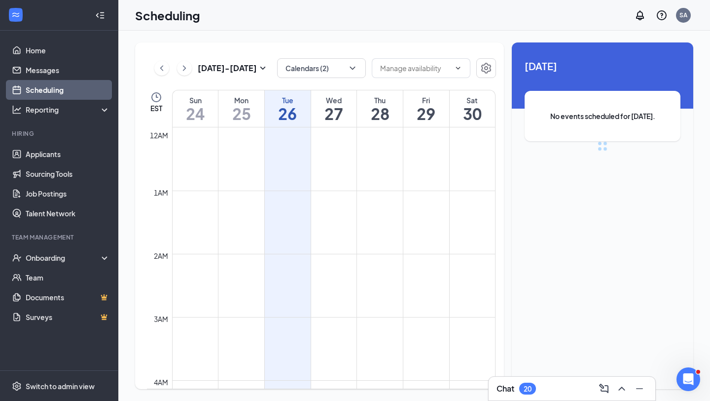
scroll to position [485, 0]
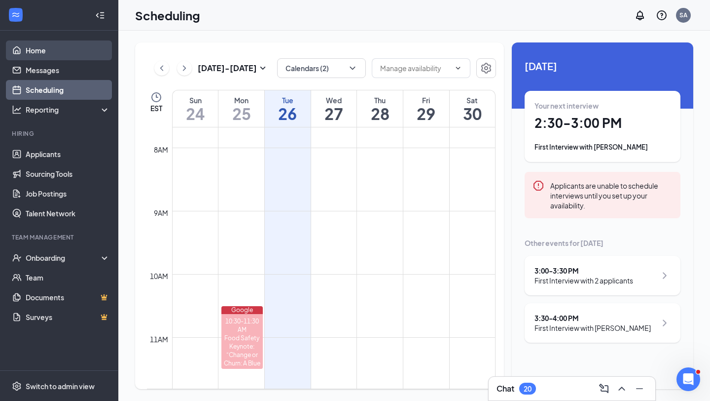
click at [52, 56] on link "Home" at bounding box center [68, 50] width 84 height 20
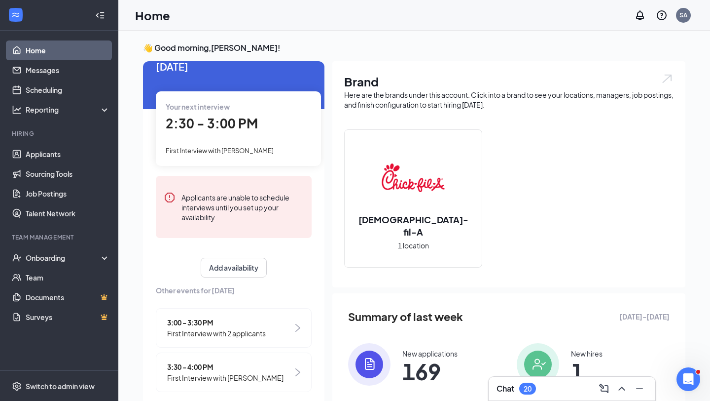
scroll to position [26, 0]
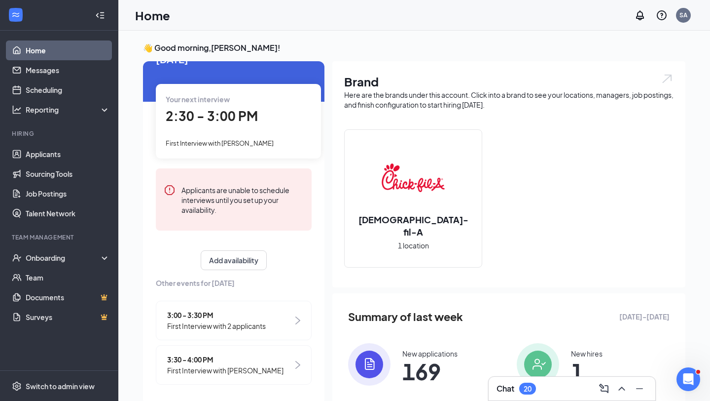
click at [244, 120] on span "2:30 - 3:00 PM" at bounding box center [212, 116] width 92 height 16
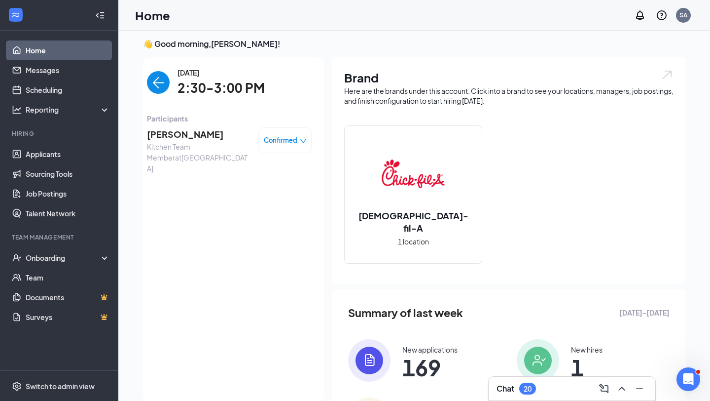
click at [193, 131] on span "[PERSON_NAME]" at bounding box center [199, 134] width 104 height 14
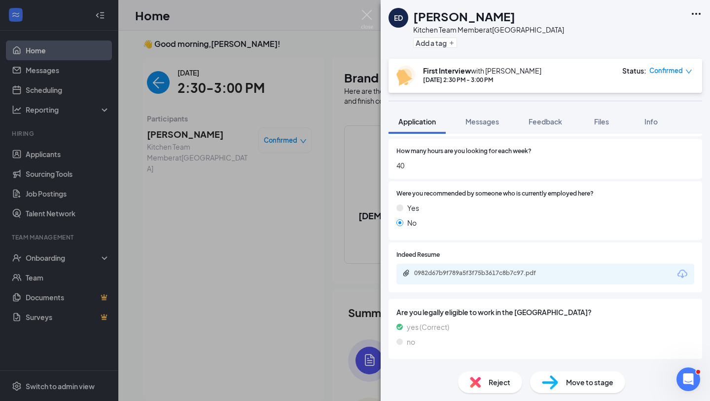
scroll to position [858, 0]
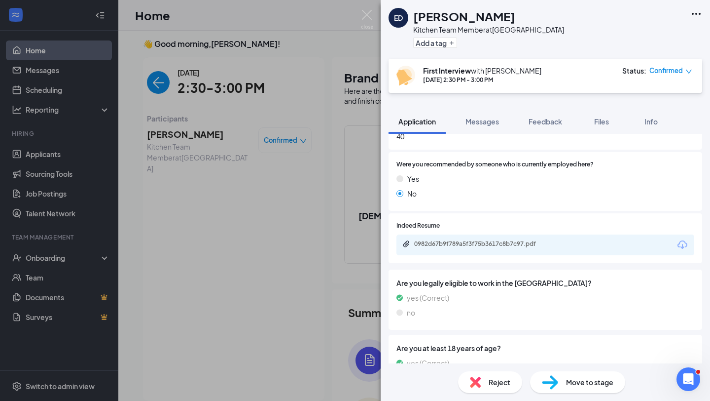
click at [500, 240] on div "0982d67b9f789a5f3f75b3617c8b7c97.pdf" at bounding box center [483, 244] width 138 height 8
